Goal: Task Accomplishment & Management: Manage account settings

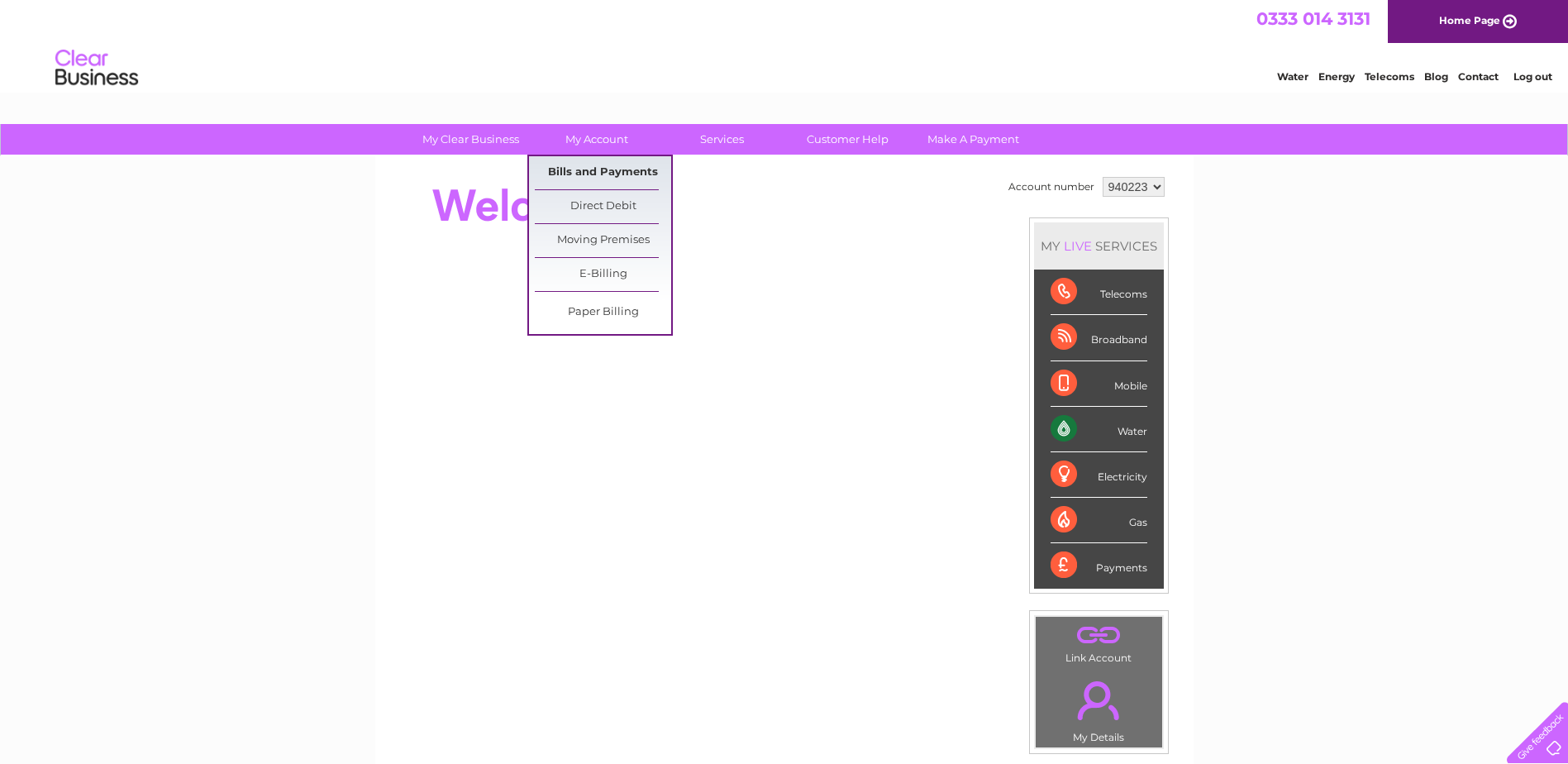
click at [588, 172] on link "Bills and Payments" at bounding box center [603, 172] width 136 height 33
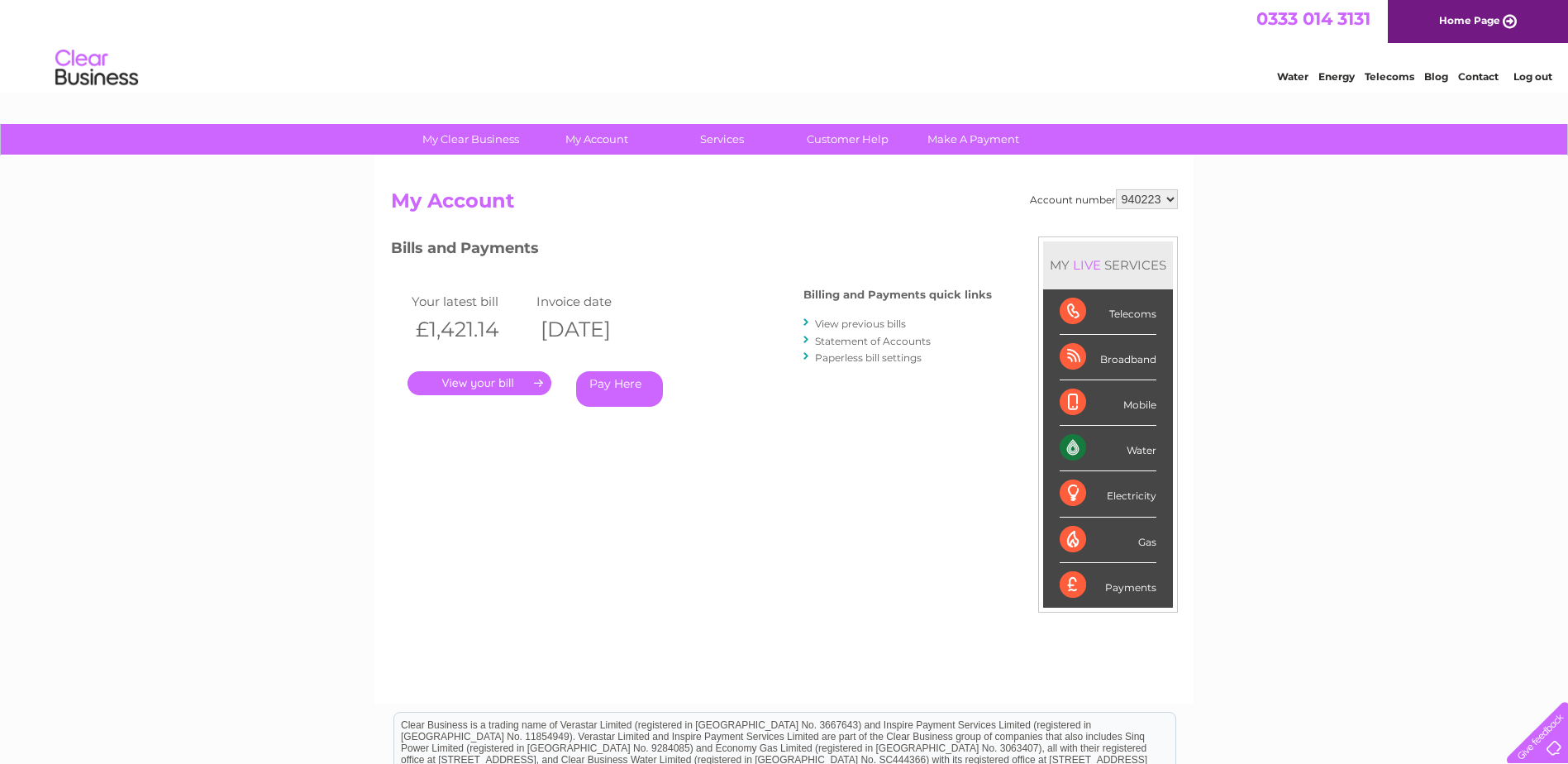
click at [492, 385] on link "." at bounding box center [480, 383] width 144 height 24
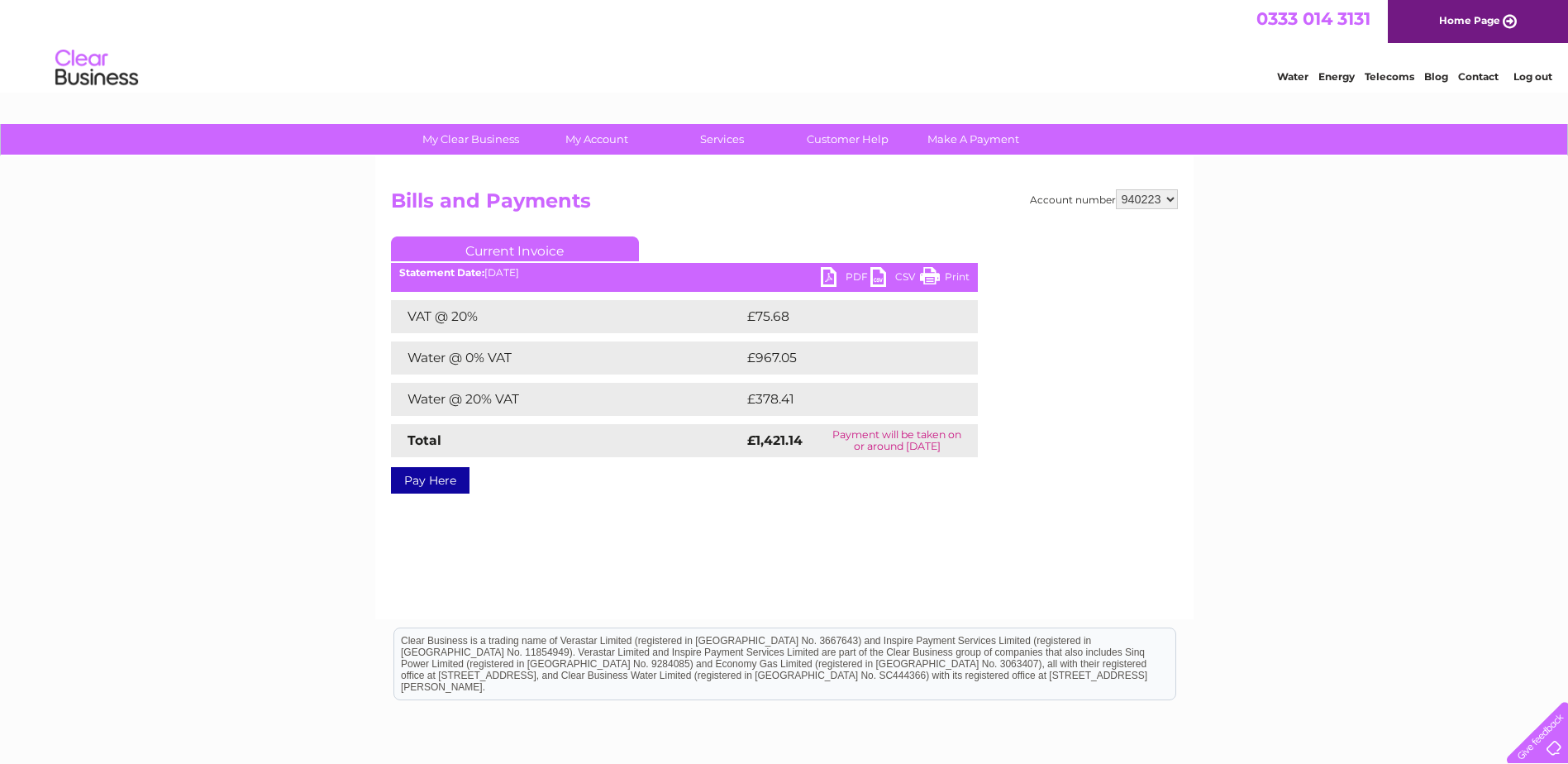
click at [857, 276] on link "PDF" at bounding box center [846, 279] width 50 height 24
